Goal: Task Accomplishment & Management: Complete application form

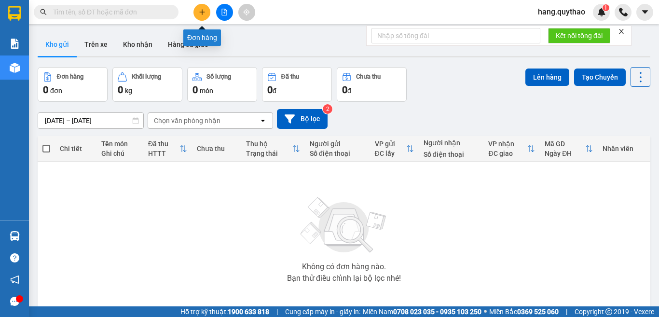
click at [205, 16] on button at bounding box center [202, 12] width 17 height 17
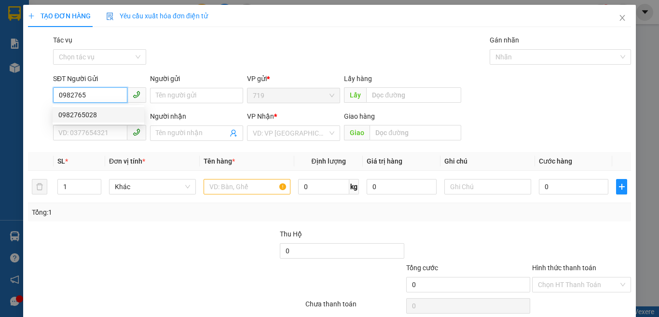
click at [84, 111] on div "0982765028" at bounding box center [98, 115] width 80 height 11
type input "0982765028"
type input "0857892408"
type input "0982765028"
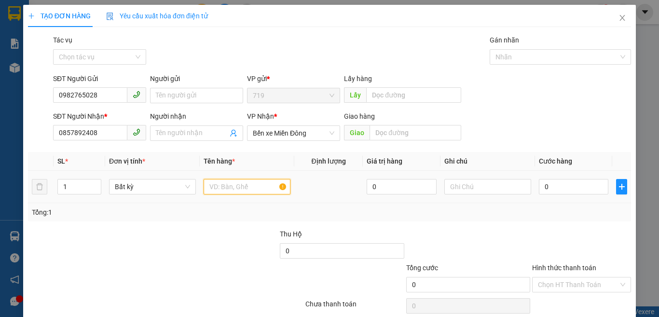
click at [217, 183] on input "text" at bounding box center [247, 186] width 87 height 15
type input "1 HỘP NHỎ"
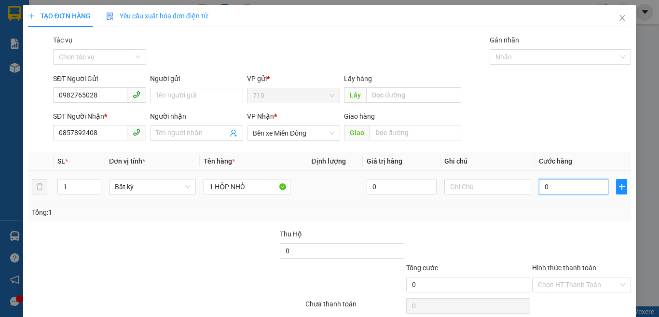
click at [550, 188] on input "0" at bounding box center [574, 186] width 70 height 15
type input "4"
type input "0"
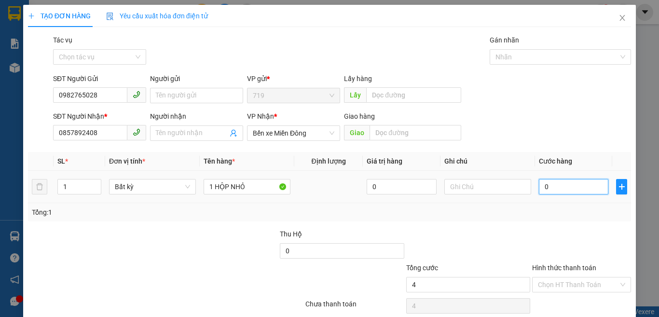
type input "0"
click at [539, 191] on input "0" at bounding box center [574, 186] width 70 height 15
type input "30"
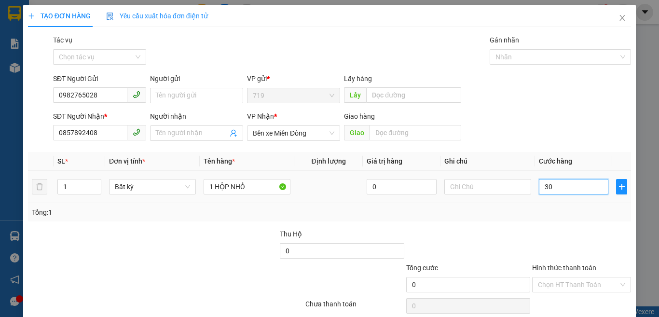
type input "30"
type input "300"
type input "3.000"
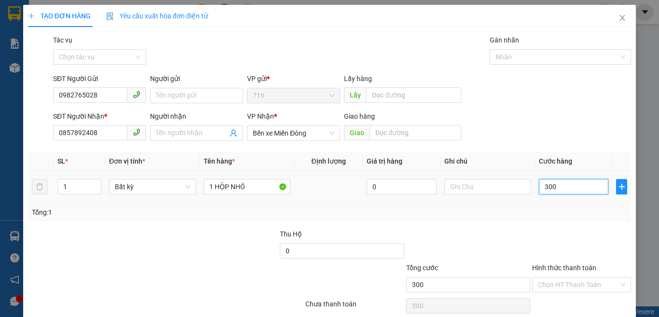
type input "3.000"
type input "30.000"
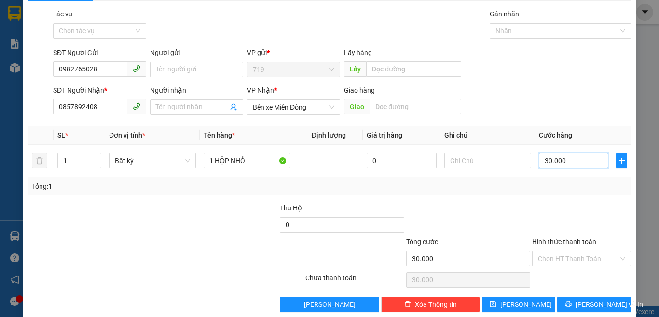
scroll to position [40, 0]
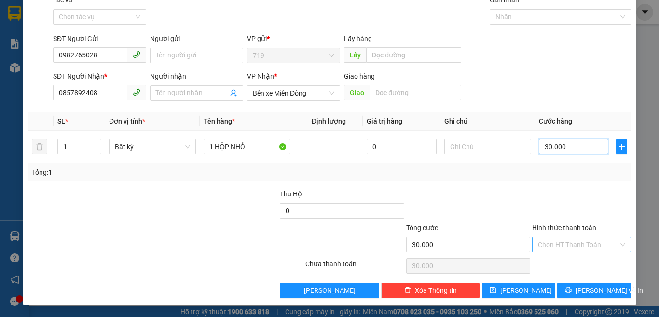
type input "30.000"
click at [538, 244] on input "Hình thức thanh toán" at bounding box center [578, 245] width 81 height 14
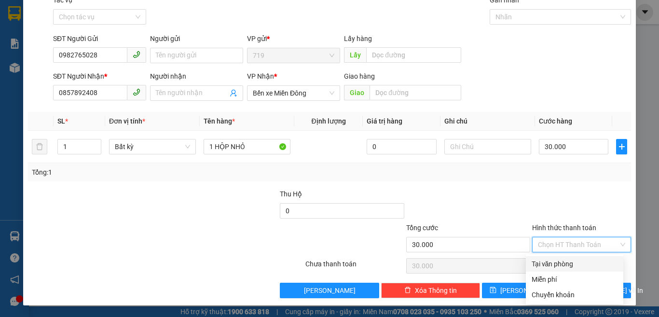
click at [543, 269] on div "Tại văn phòng" at bounding box center [575, 263] width 98 height 15
type input "0"
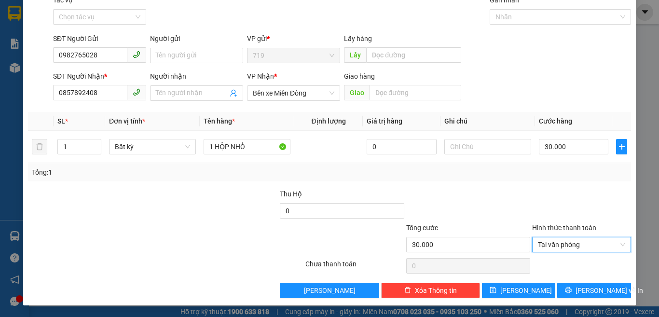
click at [567, 277] on div "Transit Pickup Surcharge Ids Transit Deliver Surcharge Ids Transit Deliver Surc…" at bounding box center [329, 147] width 603 height 304
click at [562, 294] on button "[PERSON_NAME] và In" at bounding box center [595, 290] width 74 height 15
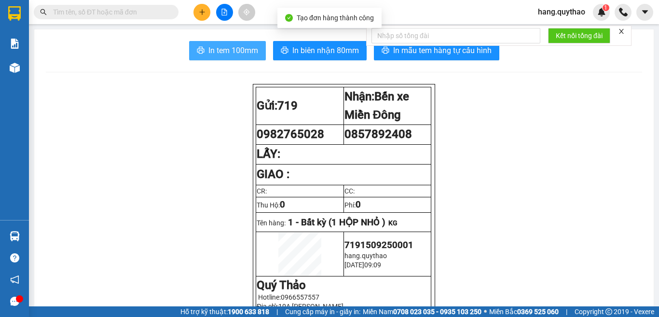
click at [238, 50] on span "In tem 100mm" at bounding box center [234, 50] width 50 height 12
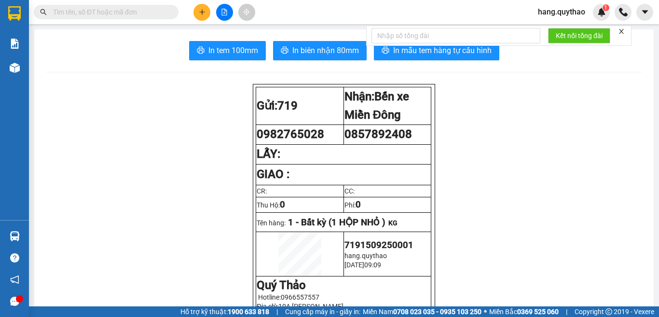
click at [74, 14] on input "text" at bounding box center [110, 12] width 114 height 11
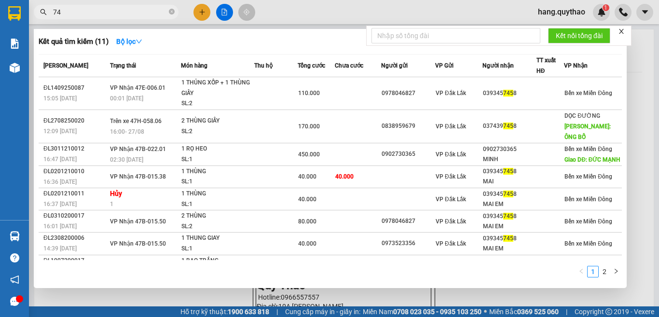
type input "7"
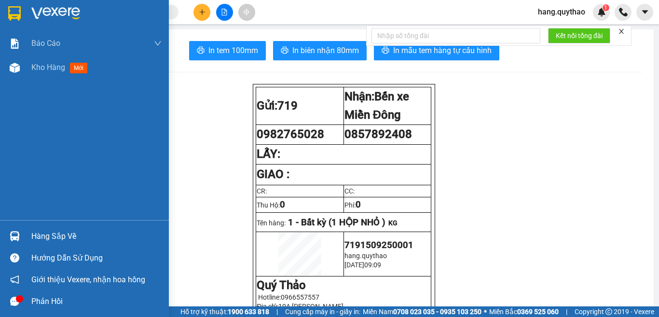
click at [50, 105] on div "Báo cáo Báo cáo dòng tiền (nhân viên) Doanh số tạo đơn theo VP gửi (nhân viên) …" at bounding box center [84, 125] width 169 height 189
click at [55, 66] on span "Kho hàng" at bounding box center [48, 67] width 34 height 9
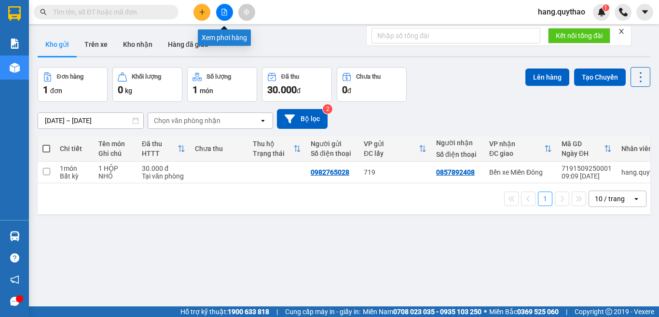
click at [221, 15] on button at bounding box center [224, 12] width 17 height 17
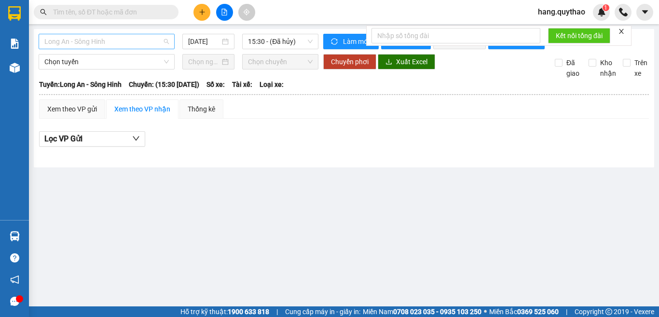
click at [124, 43] on span "Long An - Sông Hinh" at bounding box center [106, 41] width 125 height 14
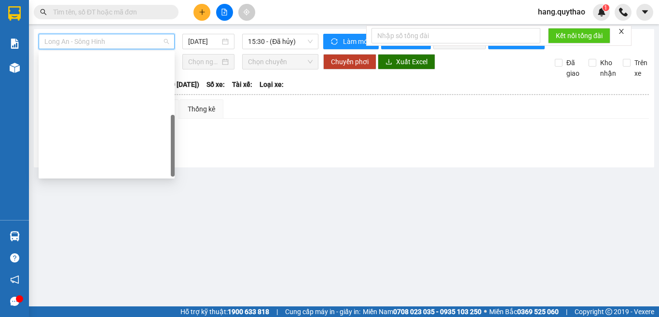
scroll to position [139, 0]
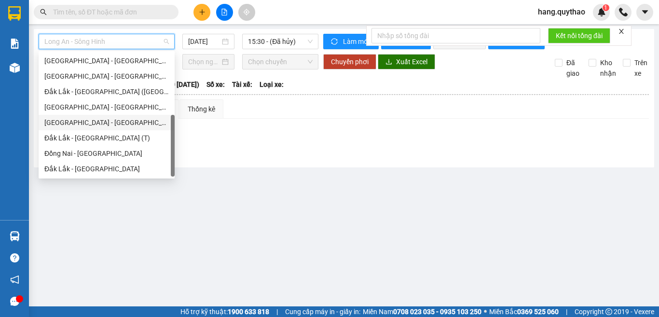
click at [93, 121] on div "[GEOGRAPHIC_DATA] - [GEOGRAPHIC_DATA]" at bounding box center [106, 122] width 125 height 11
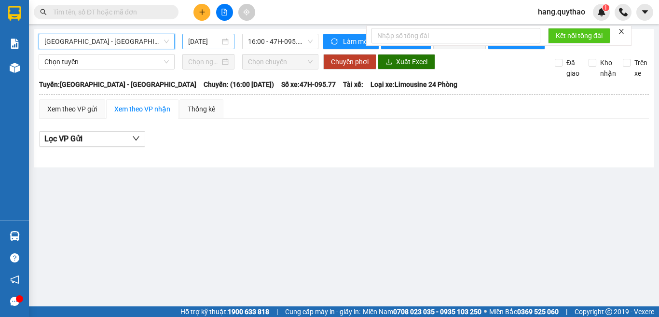
click at [194, 42] on input "[DATE]" at bounding box center [204, 41] width 32 height 11
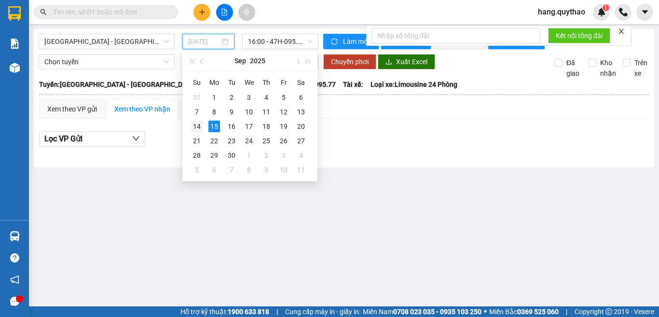
click at [199, 129] on div "14" at bounding box center [197, 127] width 12 height 12
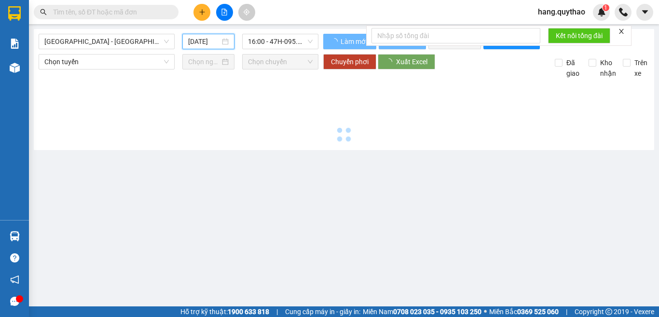
type input "[DATE]"
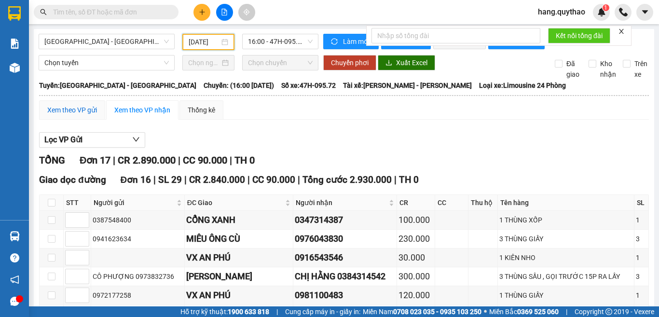
click at [78, 113] on div "Xem theo VP gửi" at bounding box center [72, 110] width 50 height 11
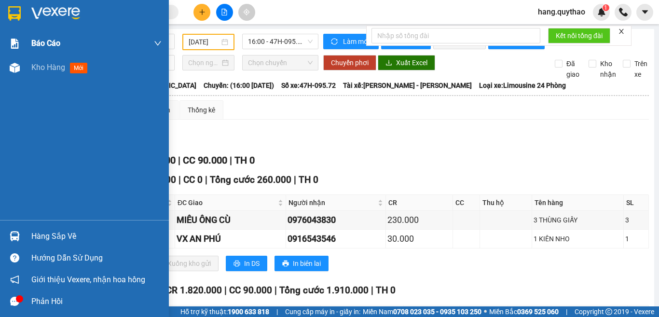
drag, startPoint x: 17, startPoint y: 67, endPoint x: 111, endPoint y: 38, distance: 98.2
click at [17, 67] on img at bounding box center [15, 68] width 10 height 10
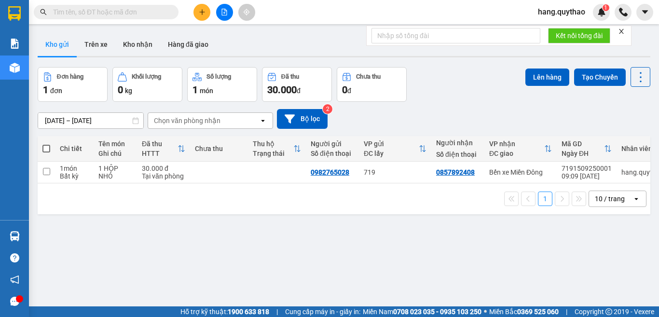
click at [136, 14] on input "text" at bounding box center [110, 12] width 114 height 11
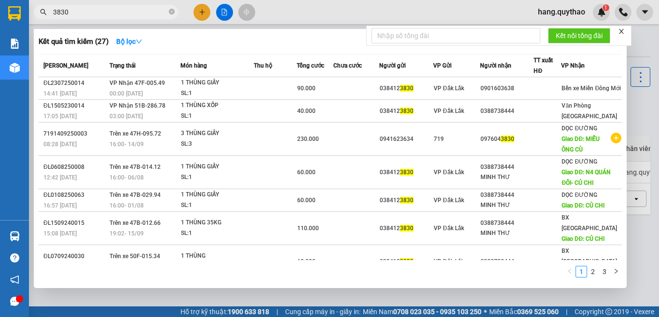
type input "3830"
